Goal: Transaction & Acquisition: Subscribe to service/newsletter

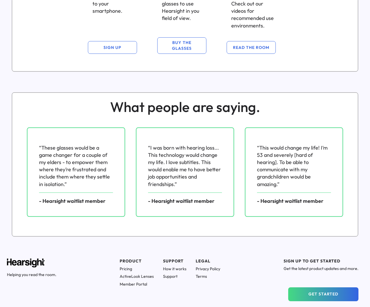
scroll to position [699, 0]
click at [316, 295] on button "GET STARTED" at bounding box center [323, 294] width 70 height 14
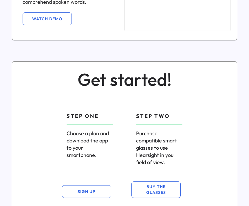
scroll to position [634, 0]
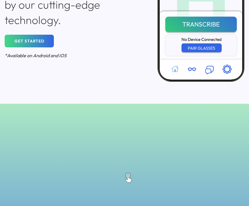
scroll to position [146, 0]
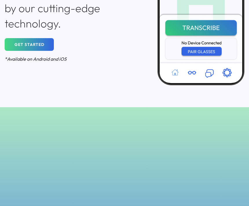
click at [170, 168] on div "3D model. Use mouse, touch or arrow keys to move." at bounding box center [124, 182] width 179 height 130
click at [139, 177] on div "3D model. Use mouse, touch or arrow keys to move." at bounding box center [124, 182] width 179 height 130
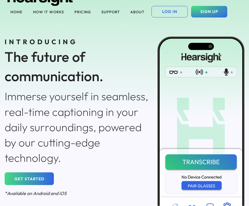
scroll to position [0, 0]
